Goal: Transaction & Acquisition: Book appointment/travel/reservation

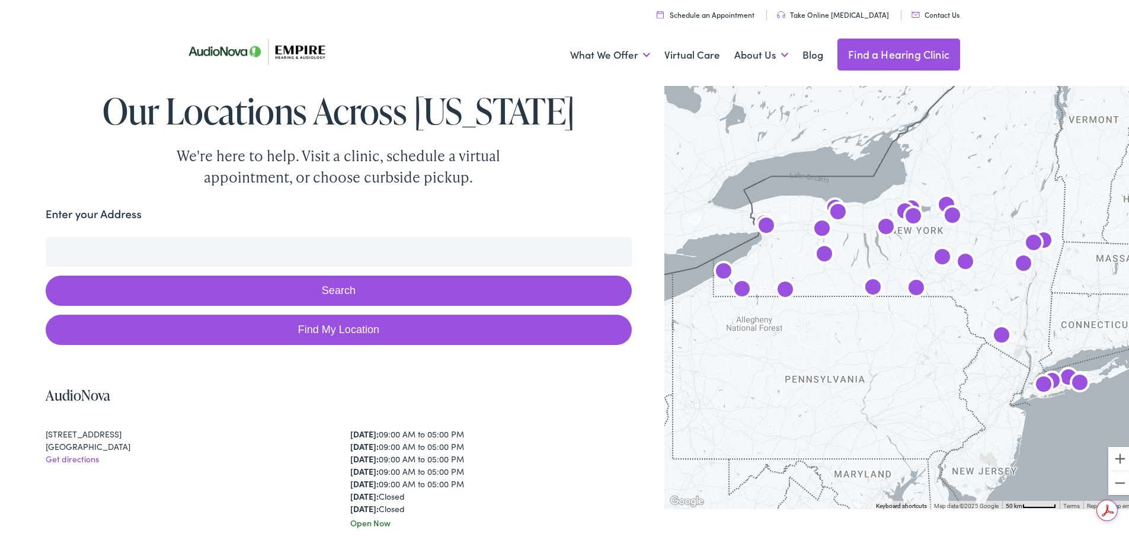
click at [404, 253] on input "Enter your Address" at bounding box center [339, 250] width 586 height 30
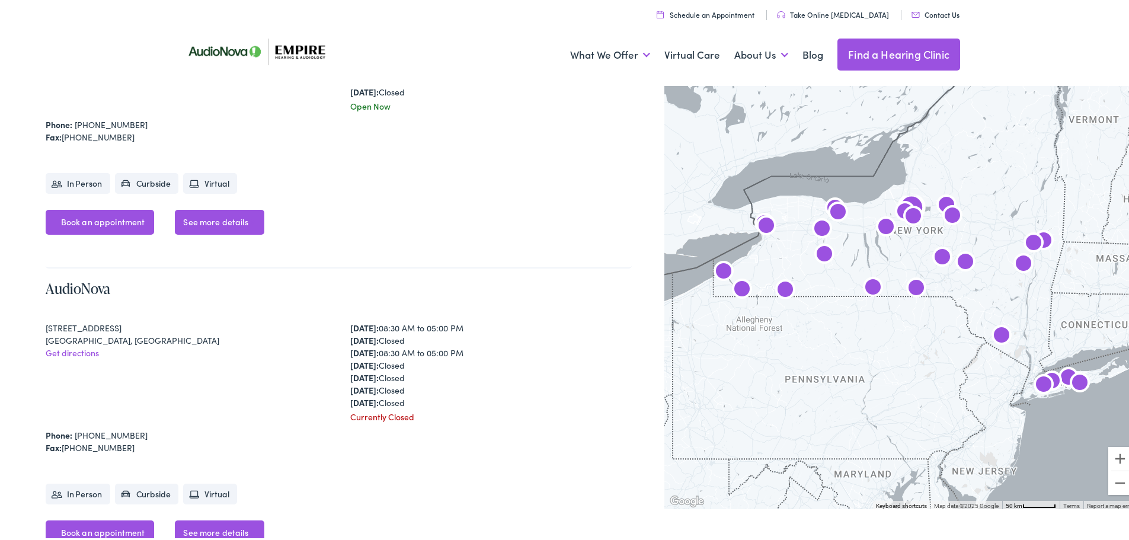
scroll to position [1969, 0]
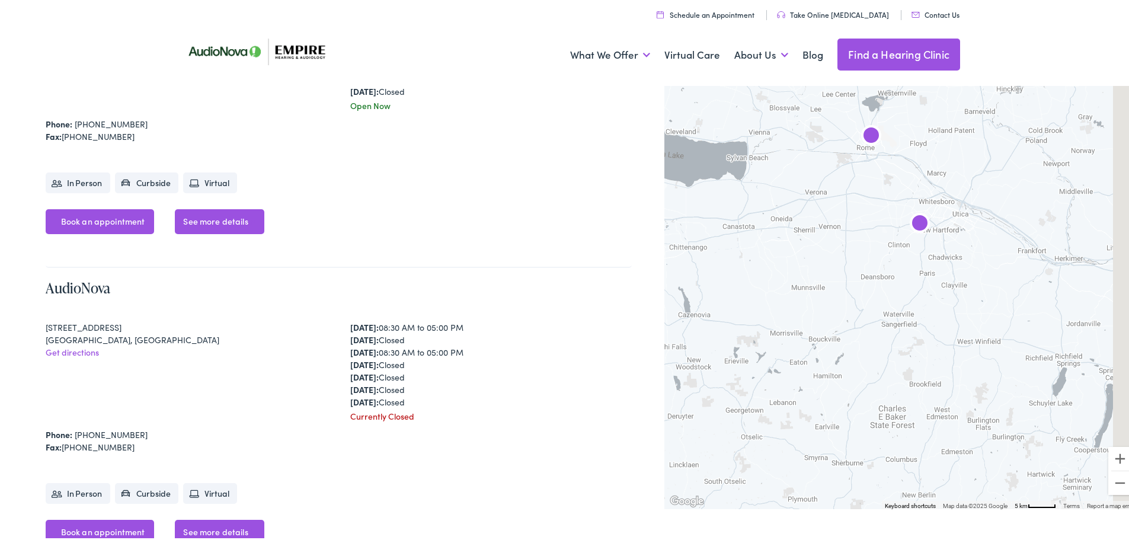
drag, startPoint x: 1062, startPoint y: 175, endPoint x: 914, endPoint y: 309, distance: 199.3
click at [914, 309] on div at bounding box center [900, 293] width 473 height 427
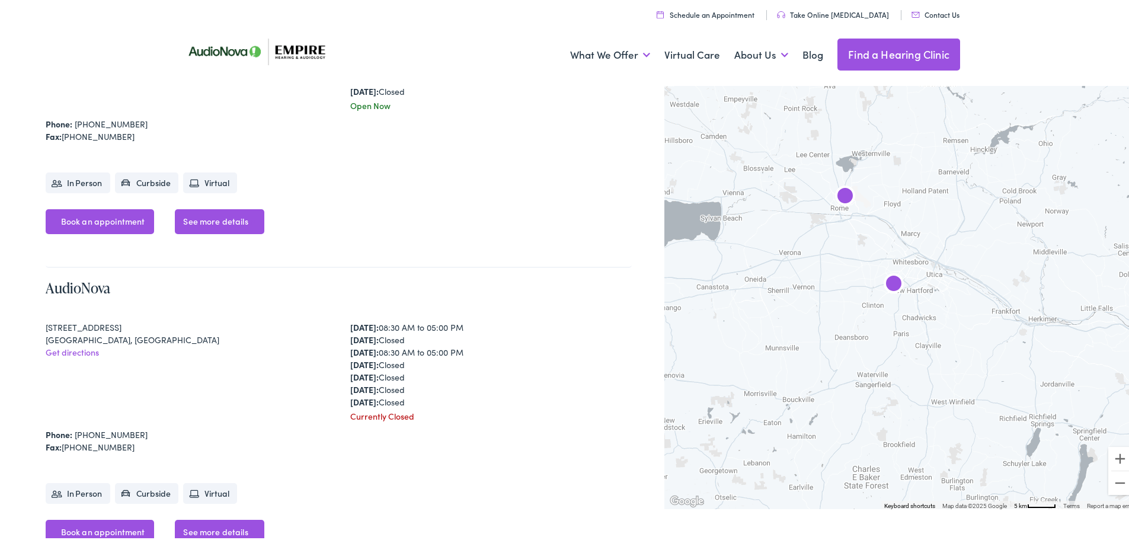
click at [883, 277] on img "AudioNova" at bounding box center [893, 282] width 28 height 28
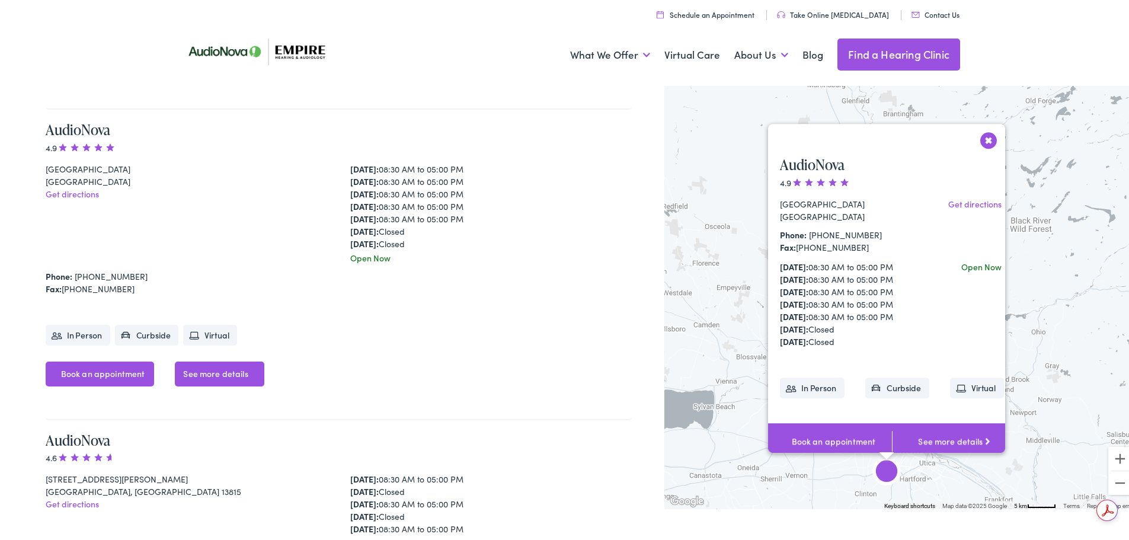
scroll to position [13, 0]
click at [829, 423] on link "Book an appointment" at bounding box center [830, 439] width 124 height 37
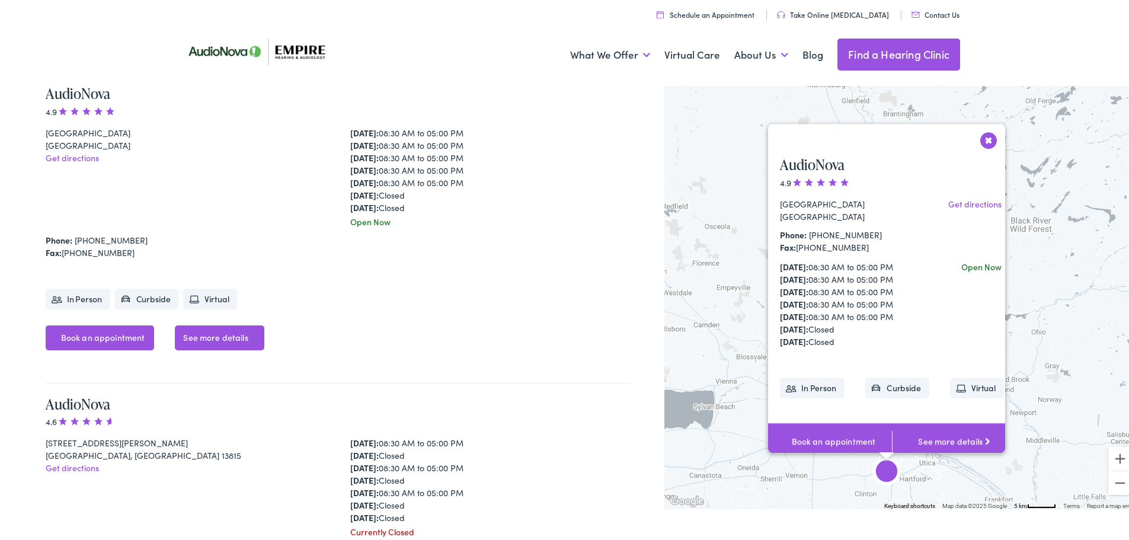
scroll to position [4652, 0]
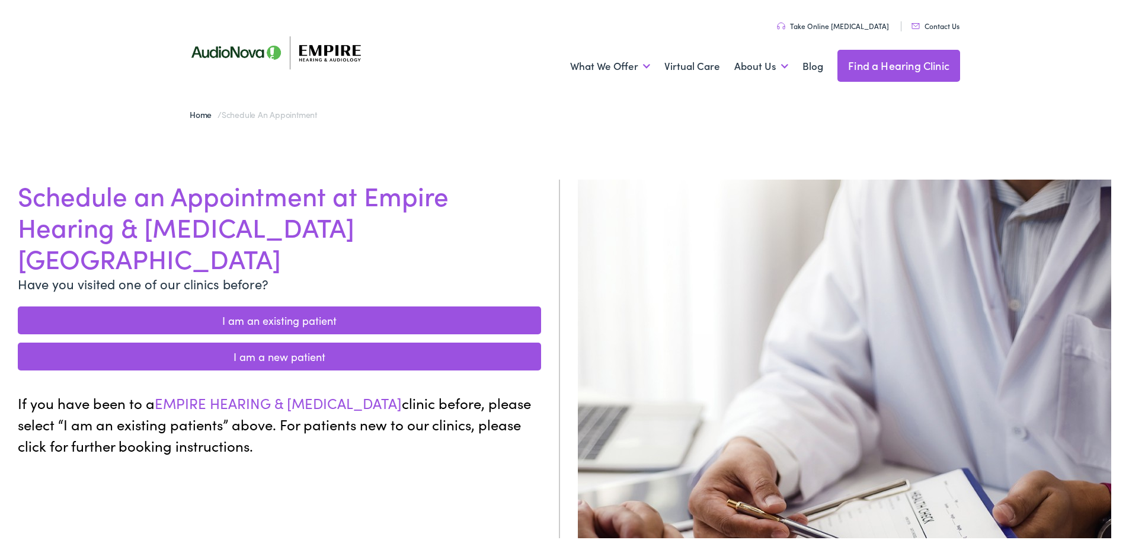
click at [476, 340] on link "I am a new patient" at bounding box center [279, 354] width 523 height 28
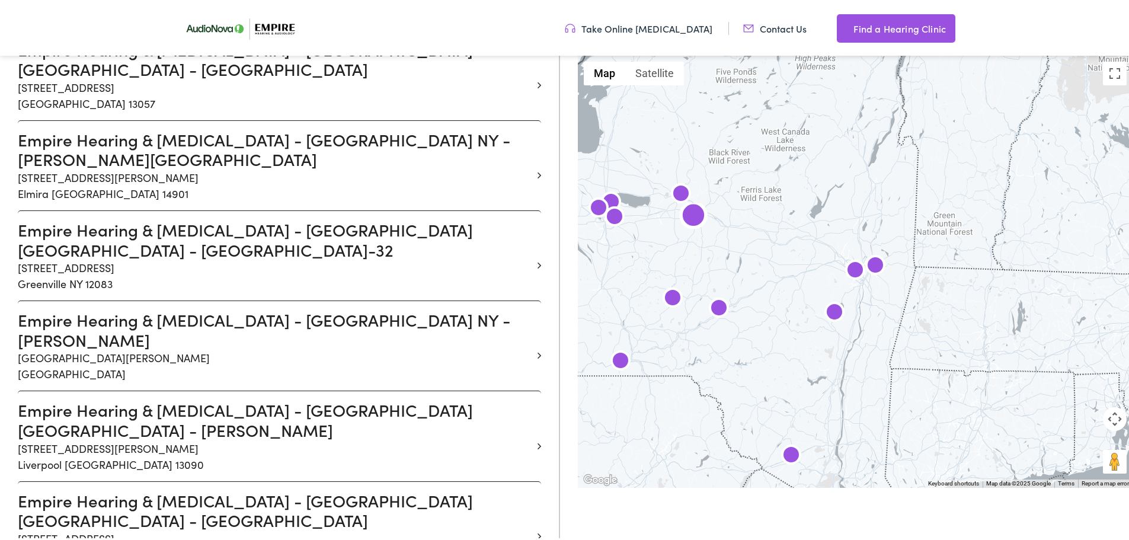
scroll to position [1087, 0]
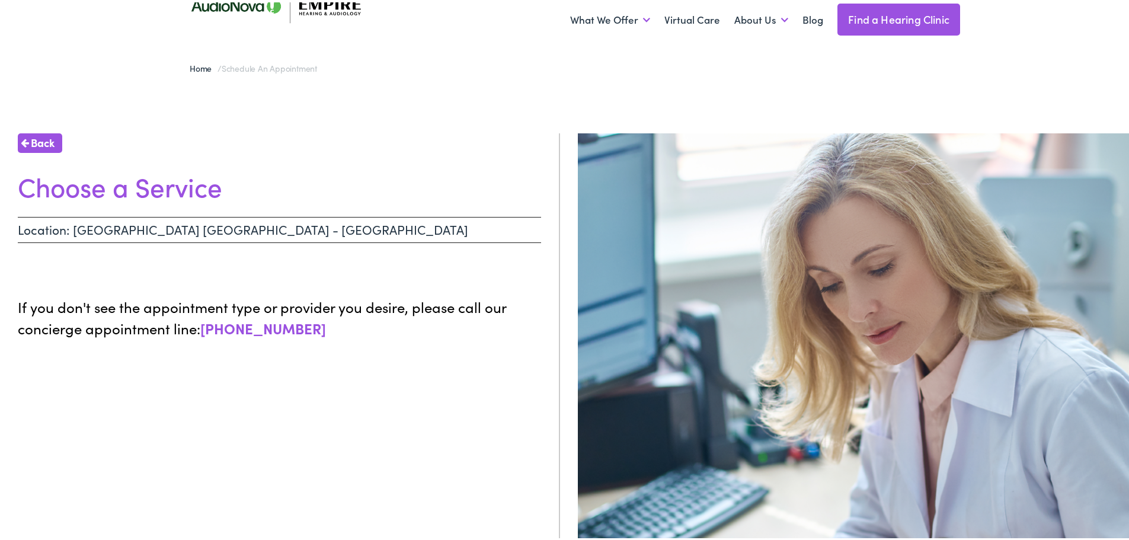
scroll to position [46, 0]
click at [153, 194] on h1 "Choose a Service" at bounding box center [279, 184] width 523 height 31
click at [105, 294] on p "If you don't see the appointment type or provider you desire, please call our c…" at bounding box center [279, 315] width 523 height 43
